Goal: Find specific page/section: Find specific page/section

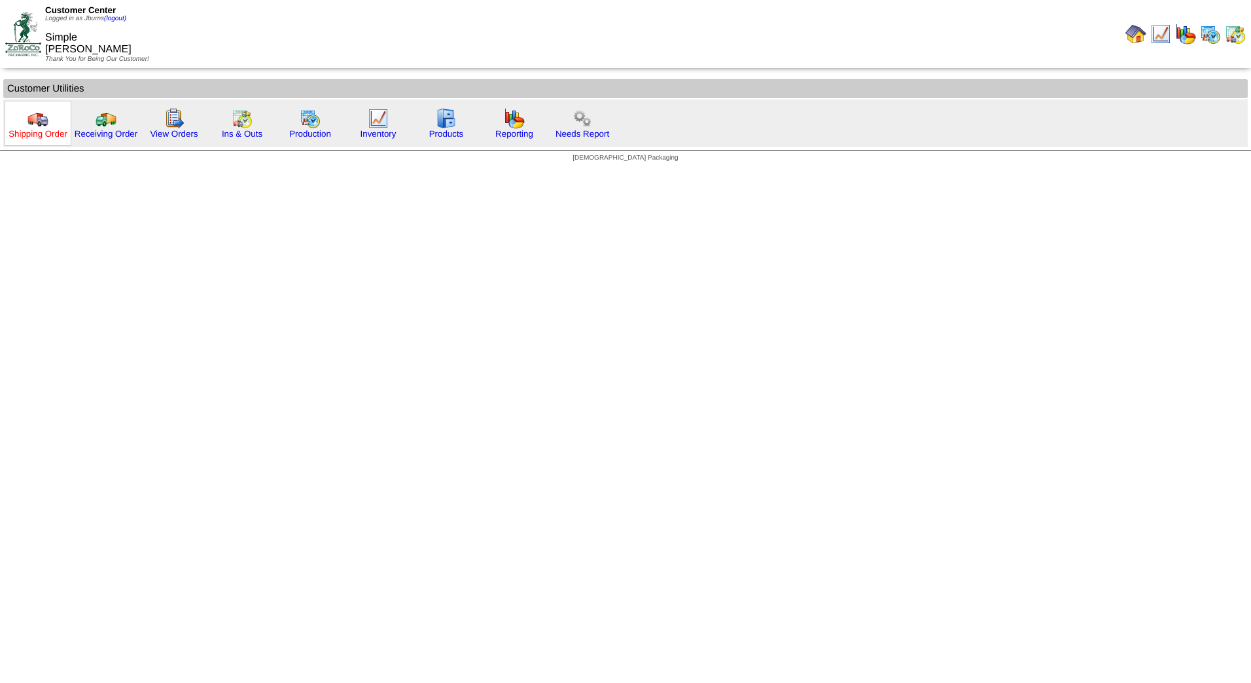
click at [27, 130] on link "Shipping Order" at bounding box center [38, 134] width 59 height 10
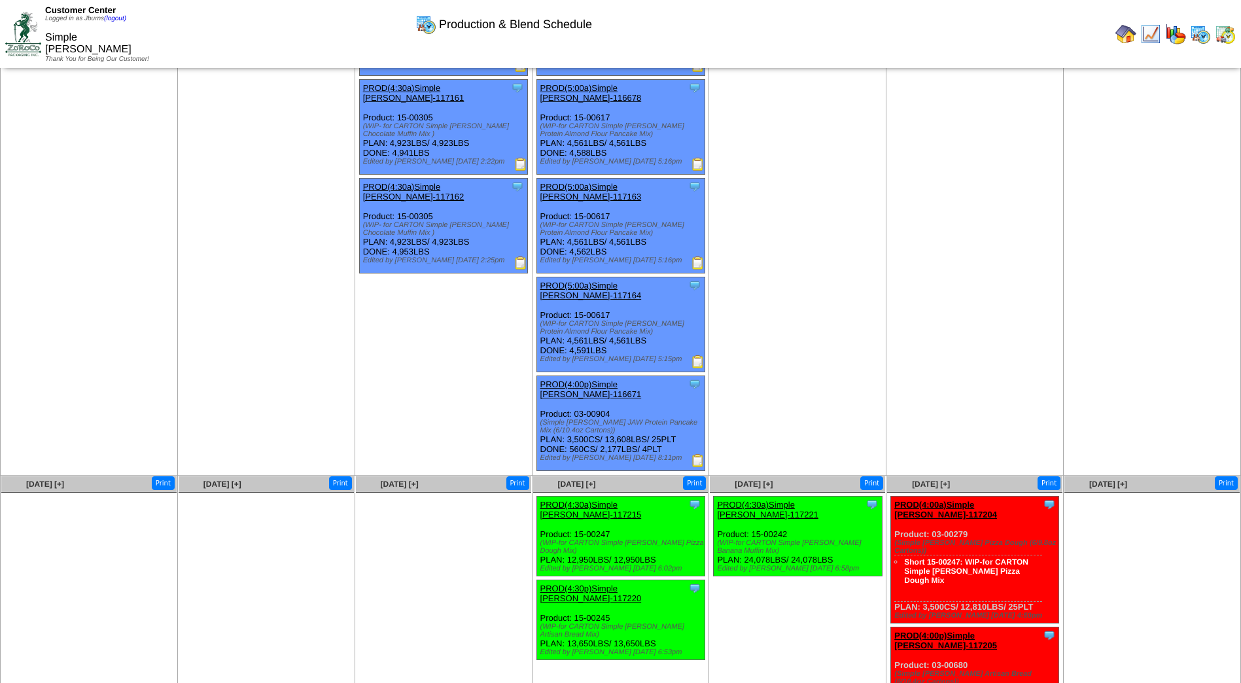
scroll to position [152, 0]
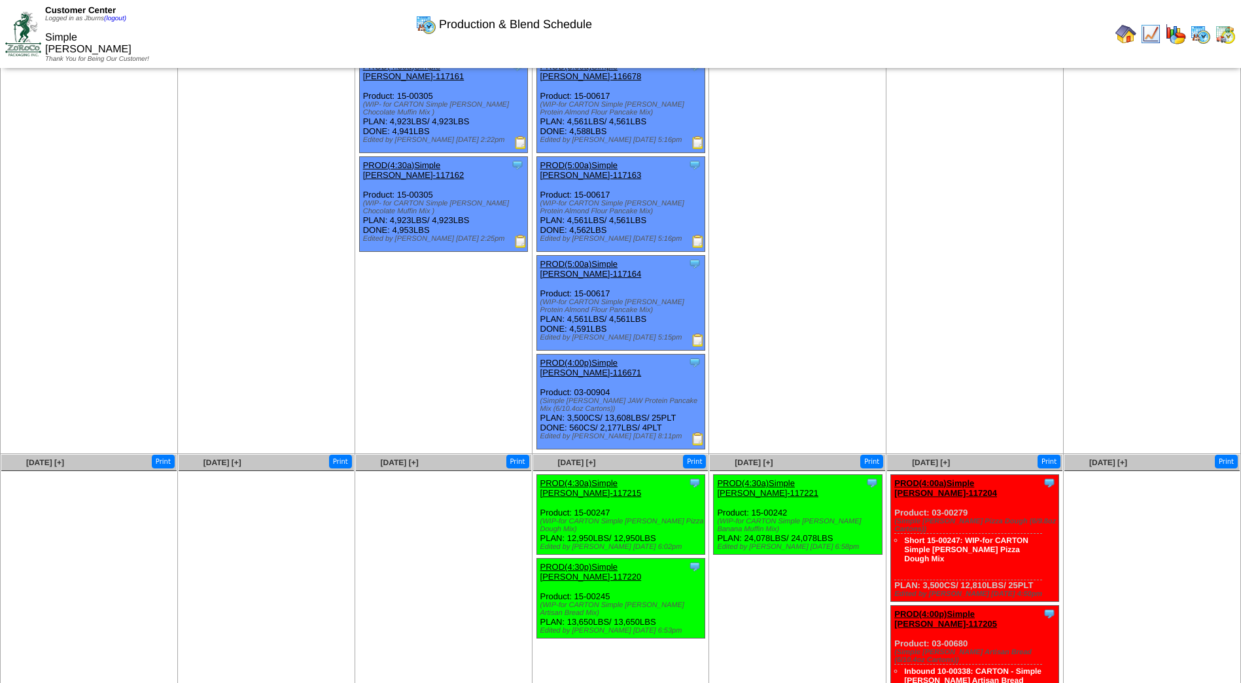
click at [31, 25] on img at bounding box center [23, 34] width 36 height 44
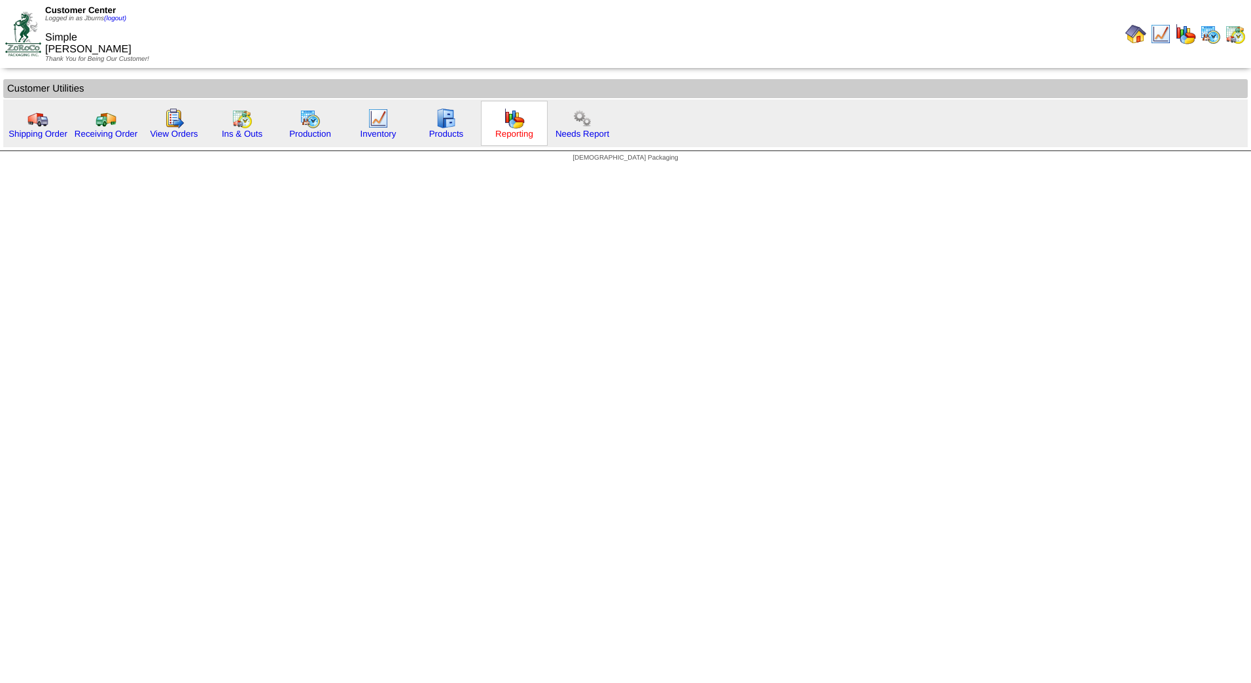
click at [503, 132] on link "Reporting" at bounding box center [514, 134] width 38 height 10
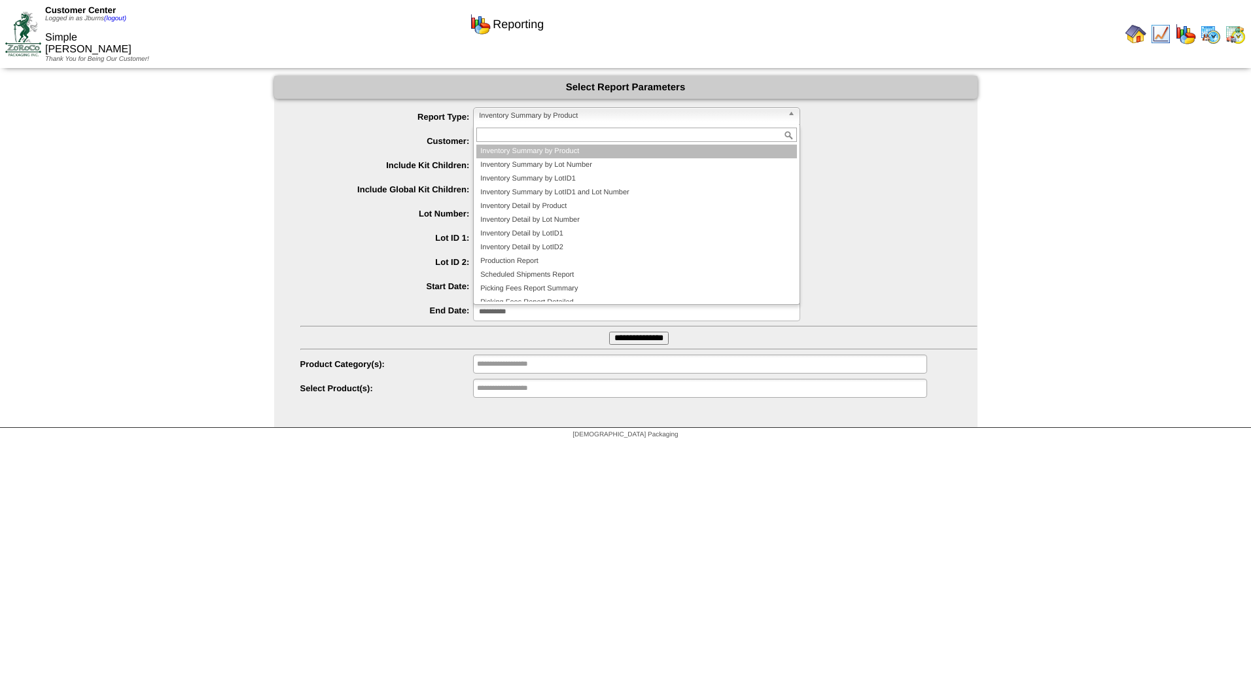
click at [574, 120] on span "Inventory Summary by Product" at bounding box center [631, 116] width 304 height 16
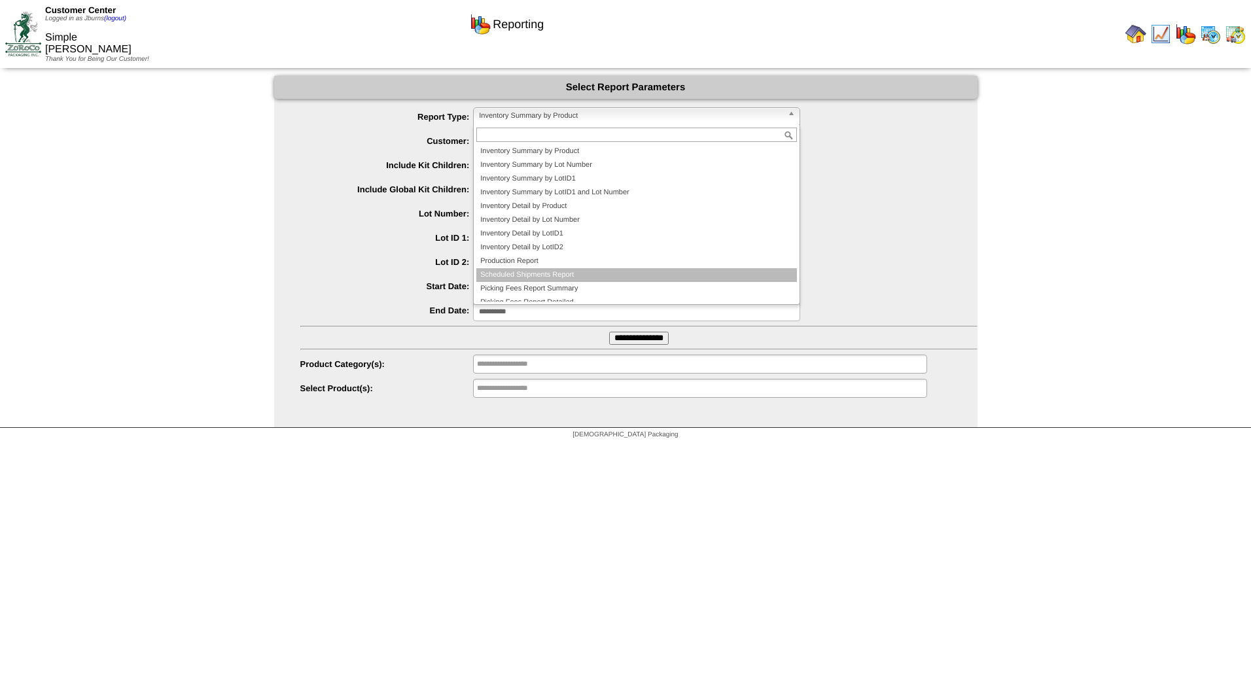
scroll to position [22, 0]
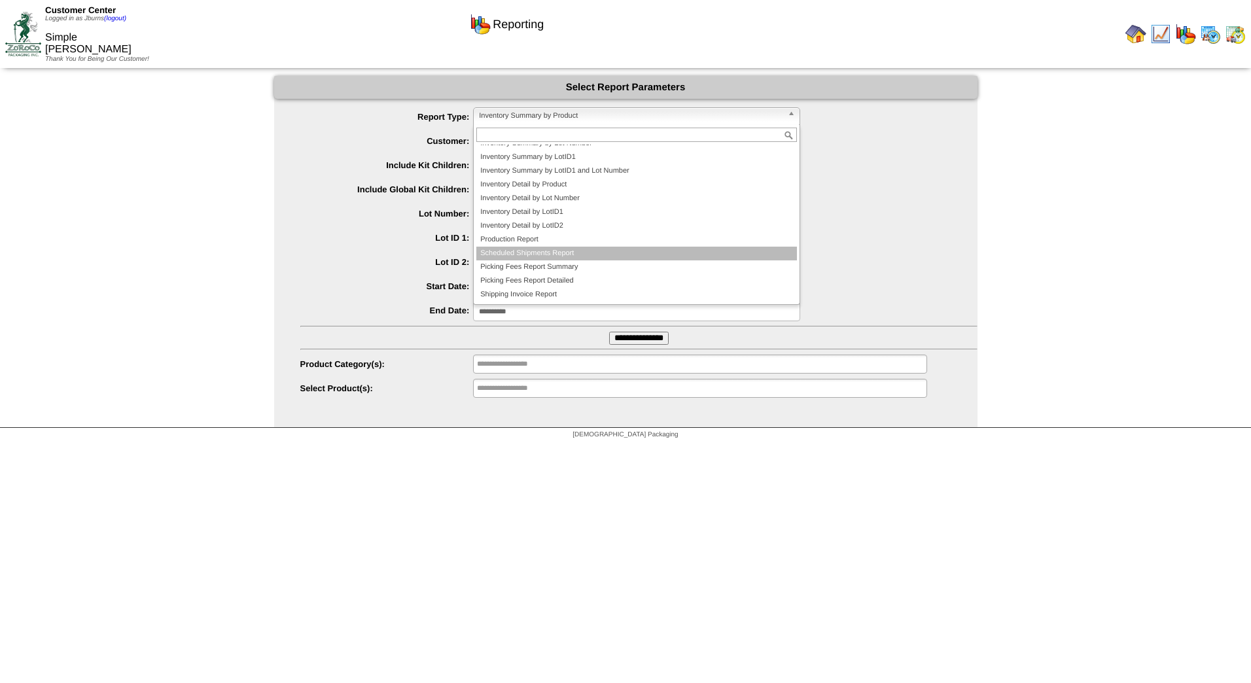
click at [533, 255] on li "Scheduled Shipments Report" at bounding box center [636, 254] width 321 height 14
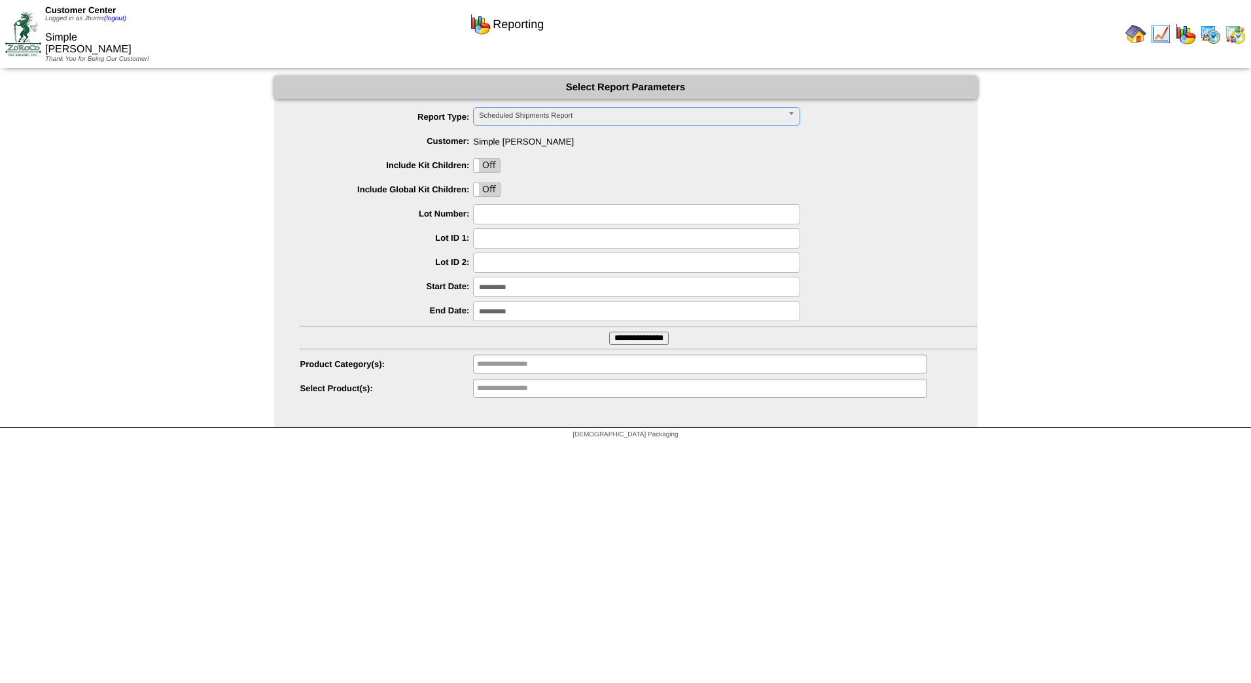
click at [623, 340] on input "**********" at bounding box center [639, 338] width 60 height 13
click at [36, 45] on img at bounding box center [23, 34] width 36 height 44
click at [28, 37] on img at bounding box center [23, 34] width 36 height 44
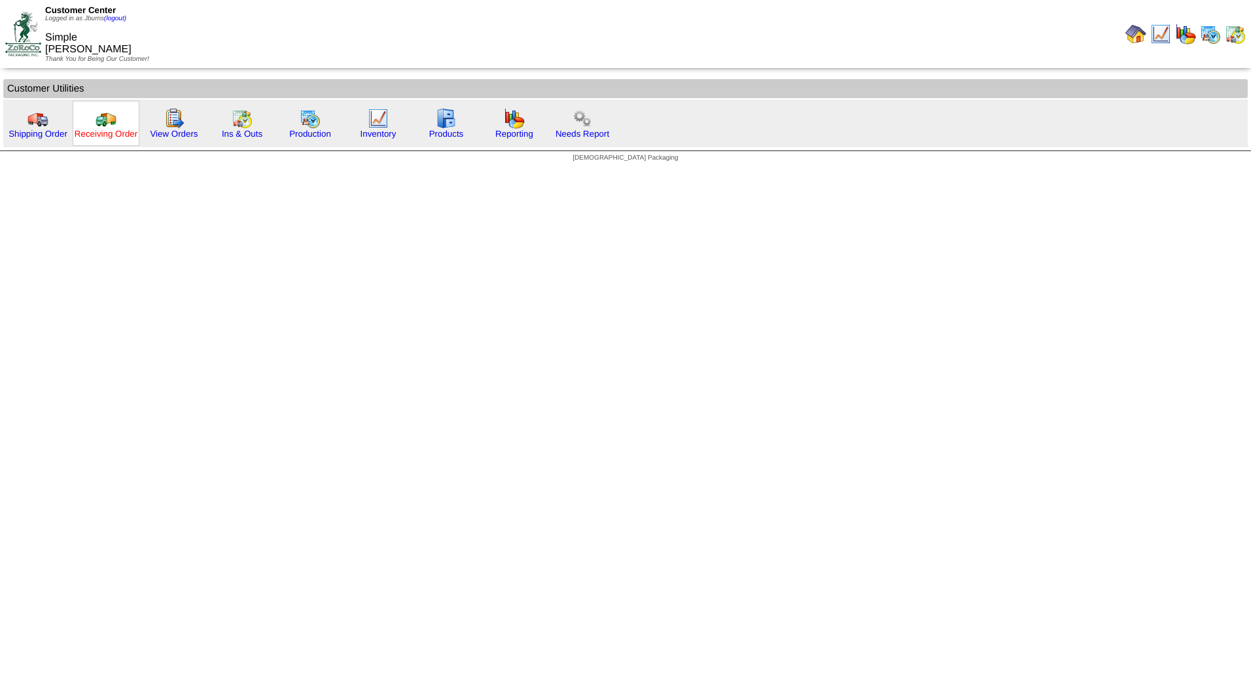
click at [109, 133] on link "Receiving Order" at bounding box center [106, 134] width 63 height 10
click at [38, 130] on link "Shipping Order" at bounding box center [38, 134] width 59 height 10
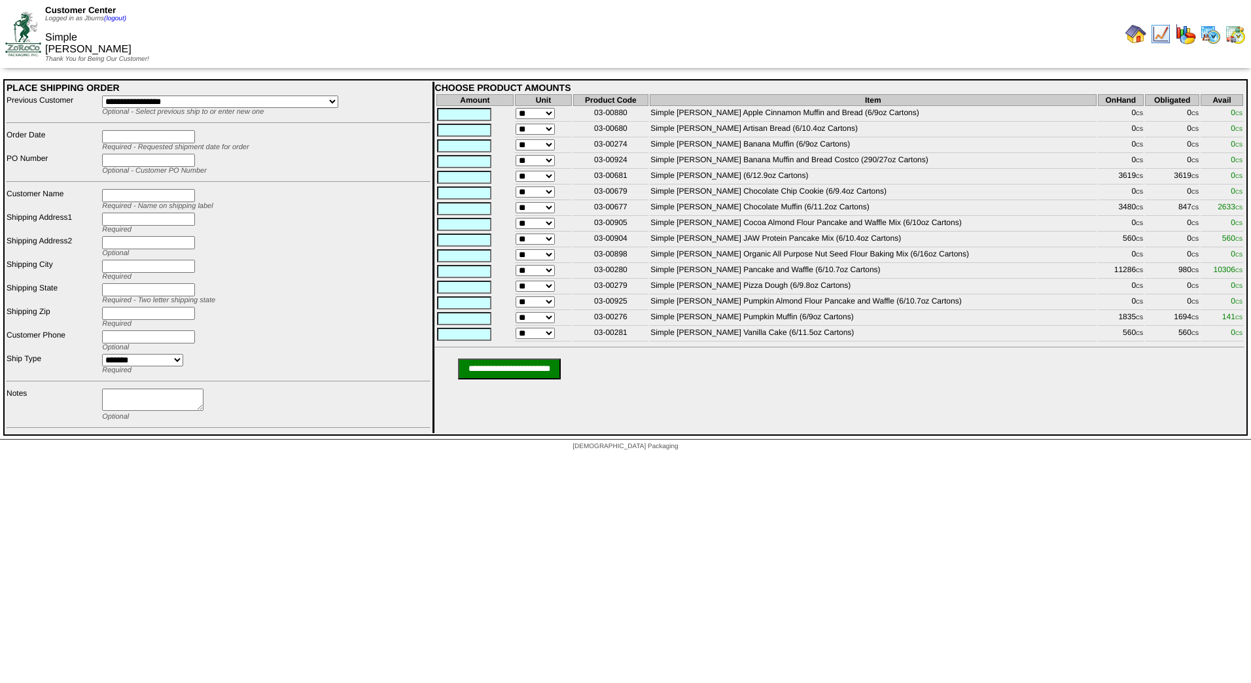
click at [35, 44] on img at bounding box center [23, 34] width 36 height 44
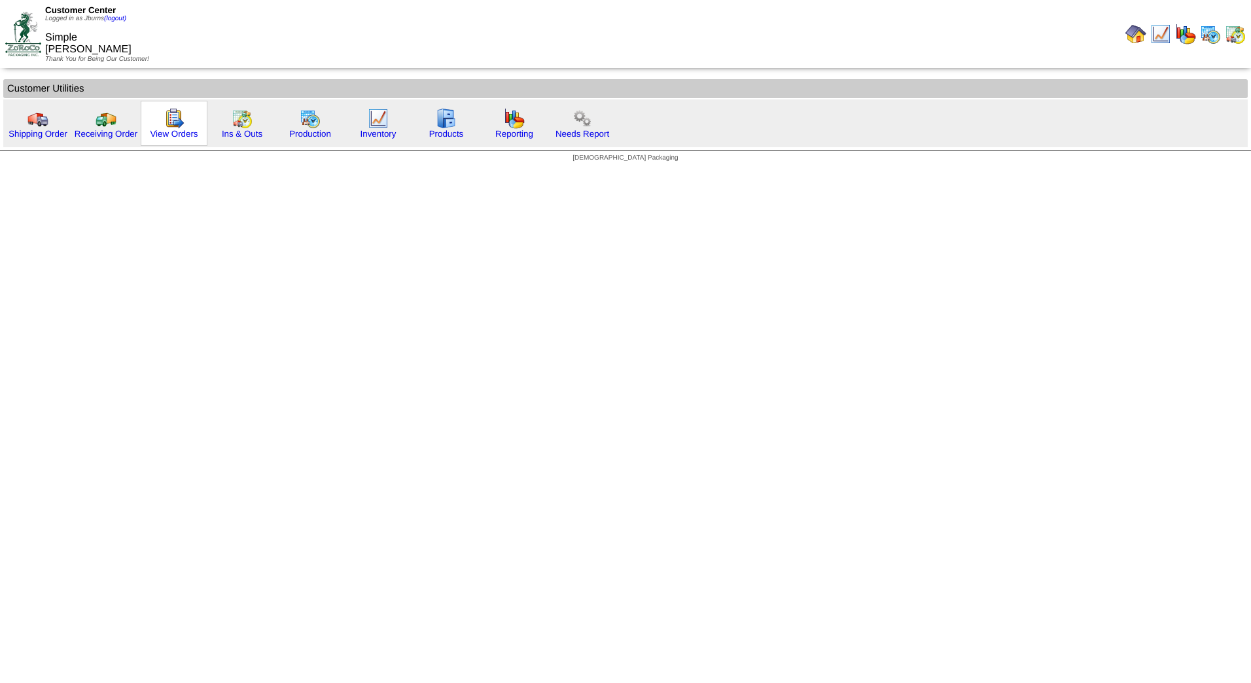
click at [177, 118] on img at bounding box center [174, 118] width 21 height 21
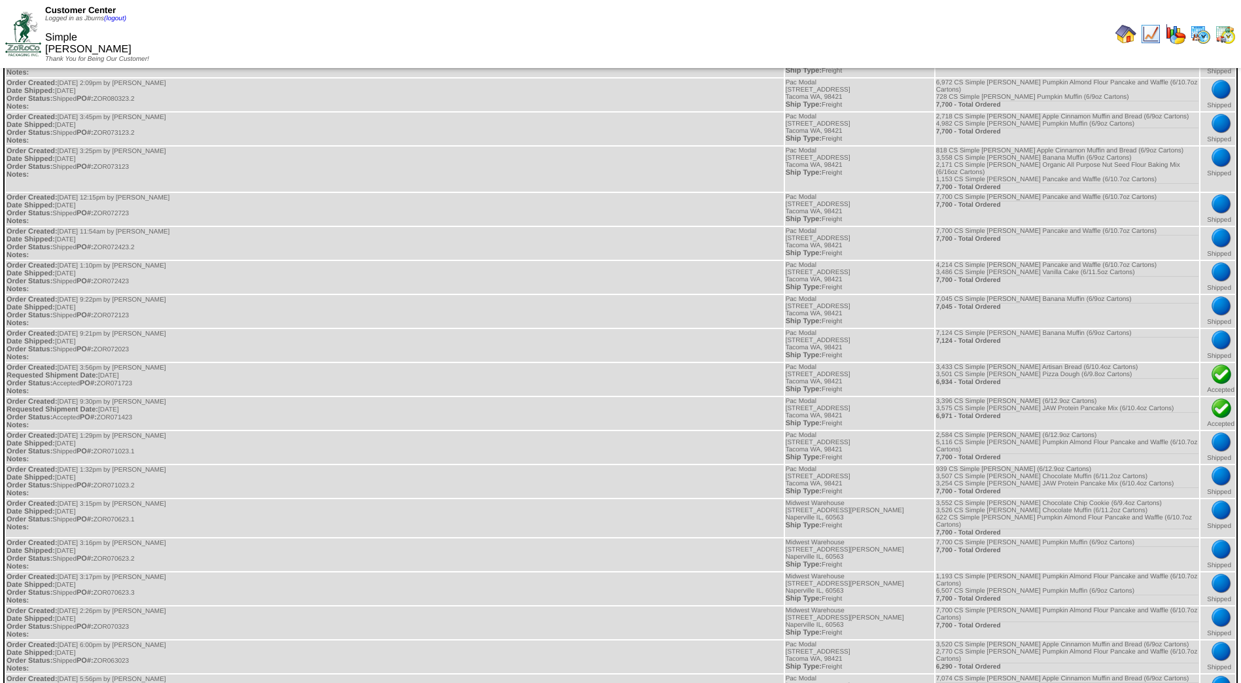
scroll to position [12759, 0]
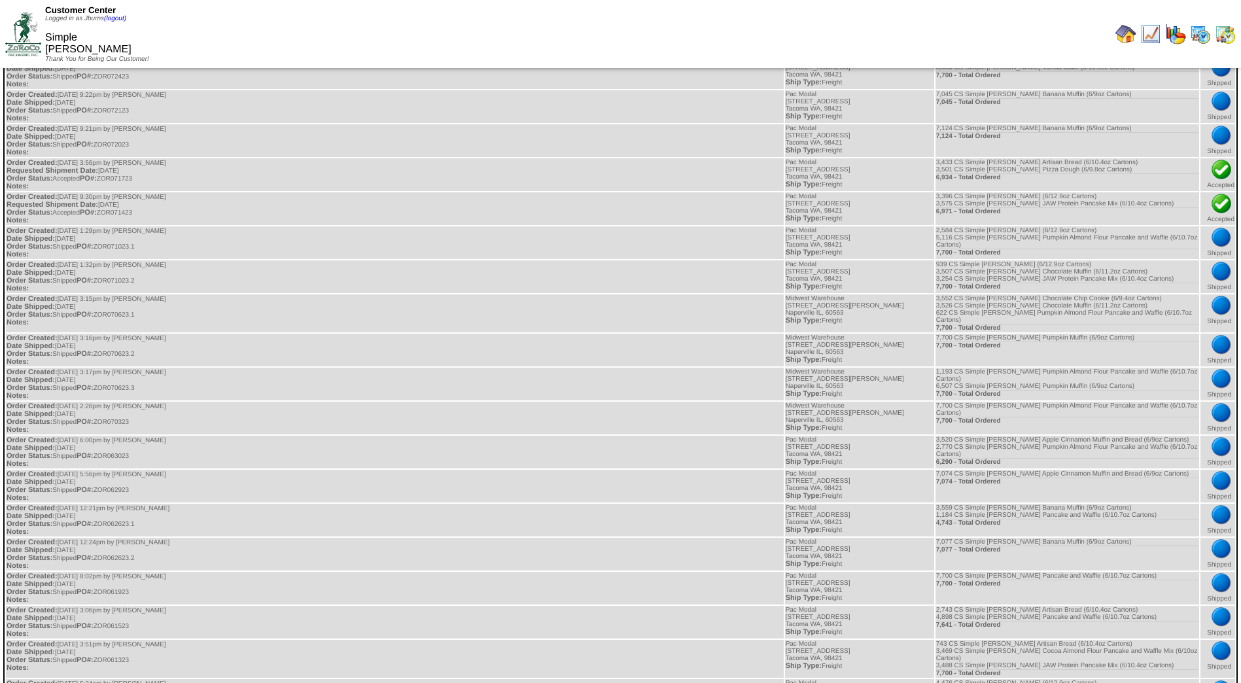
click at [35, 33] on img at bounding box center [23, 34] width 36 height 44
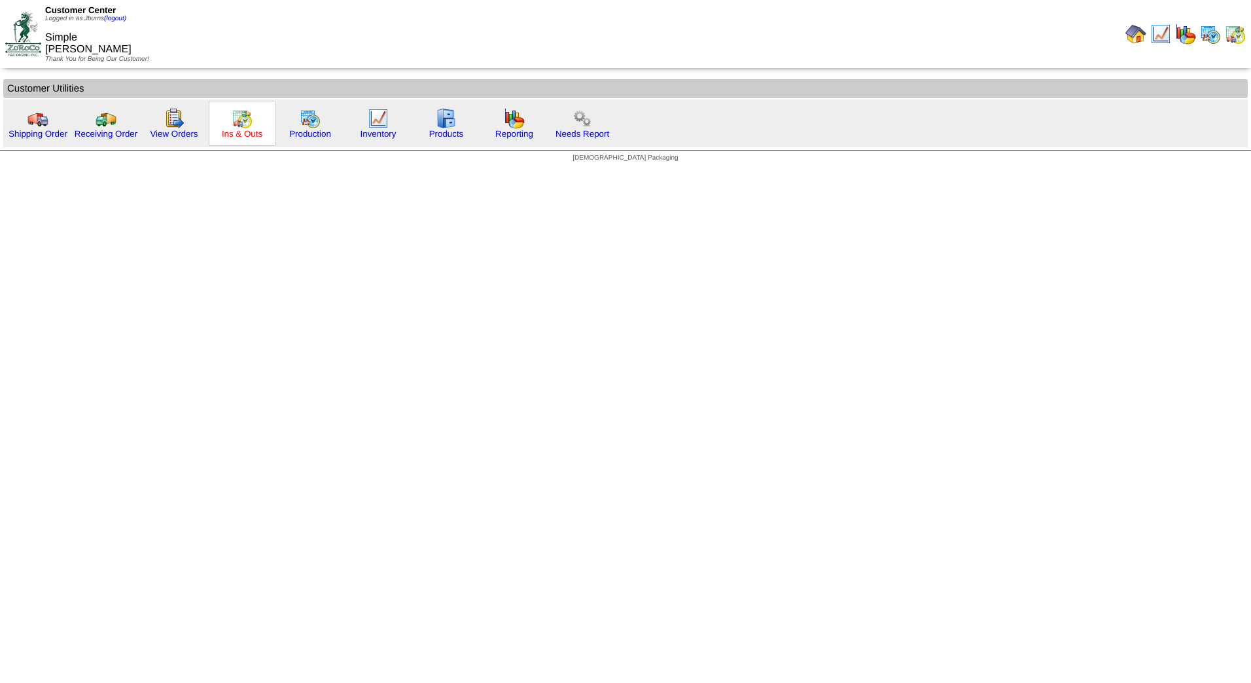
click at [251, 132] on link "Ins & Outs" at bounding box center [242, 134] width 41 height 10
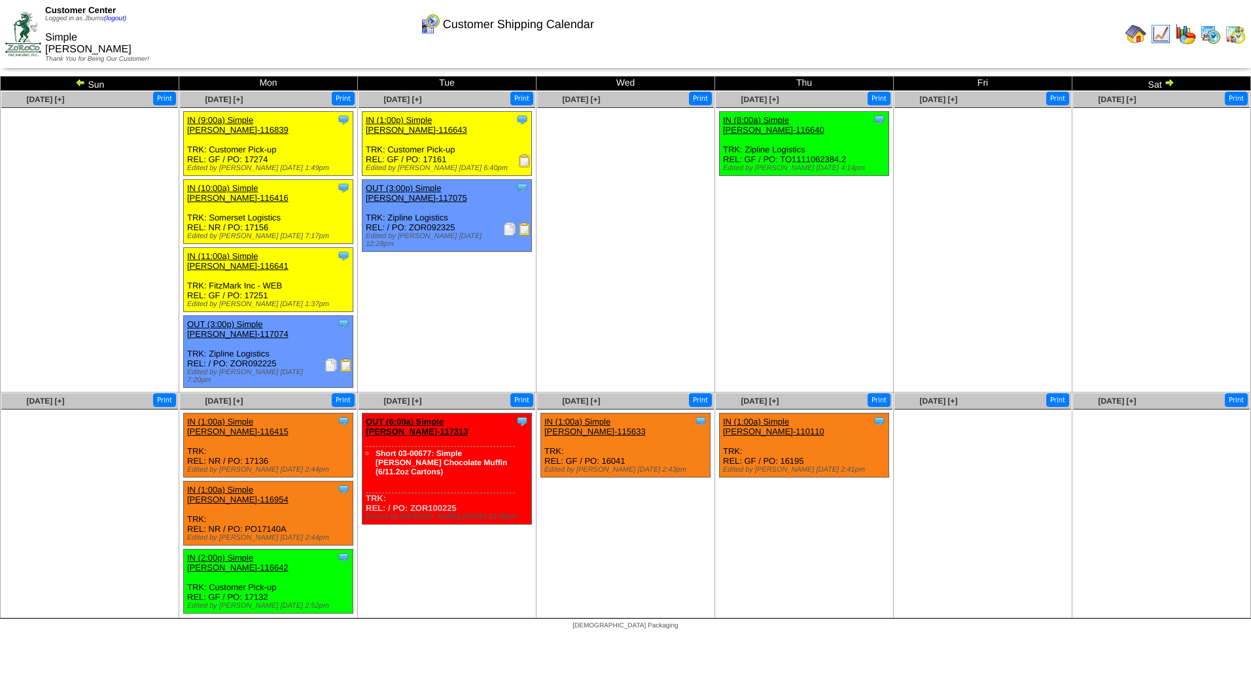
click at [507, 222] on img at bounding box center [509, 228] width 13 height 13
